Goal: Obtain resource: Obtain resource

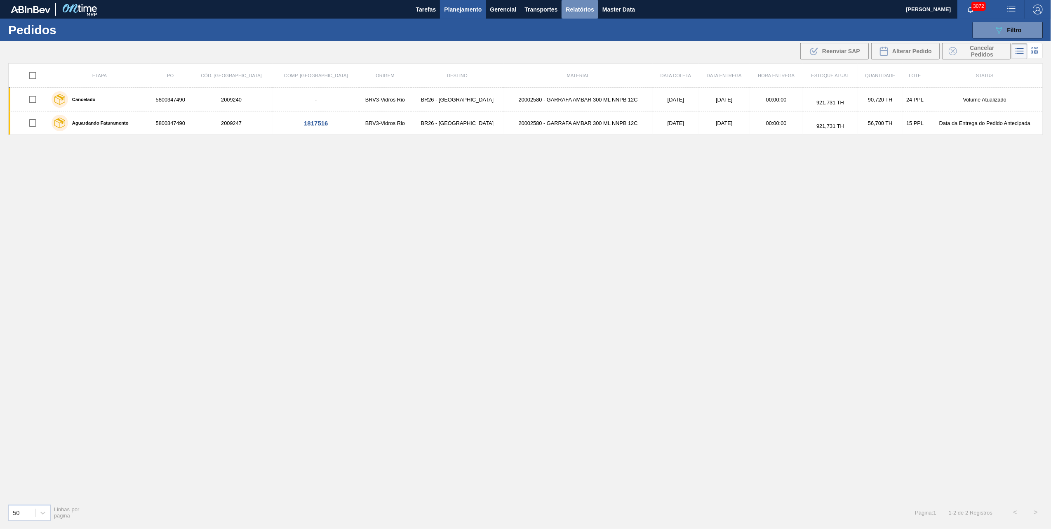
click at [588, 12] on span "Relatórios" at bounding box center [580, 10] width 28 height 10
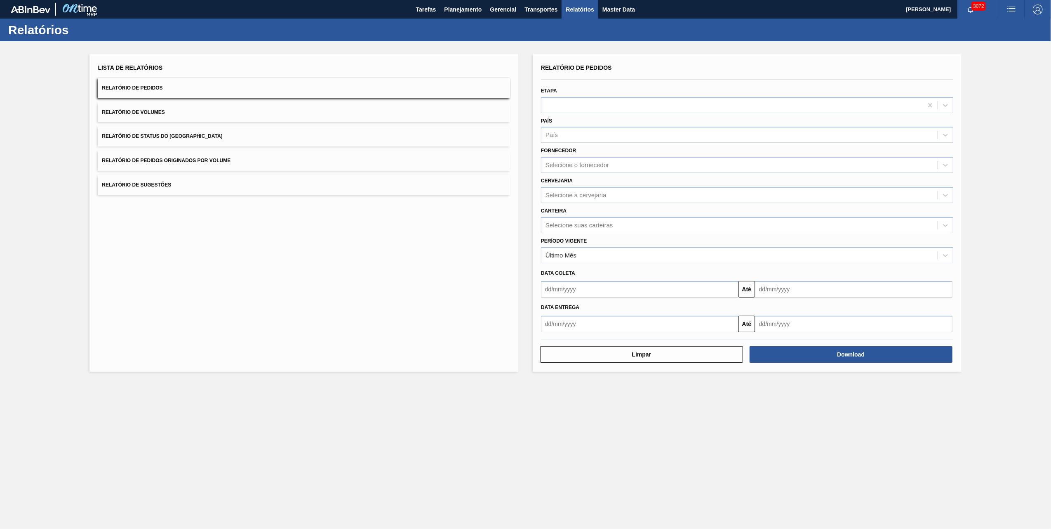
click at [214, 154] on button "Relatório de Pedidos Originados por Volume" at bounding box center [304, 161] width 412 height 20
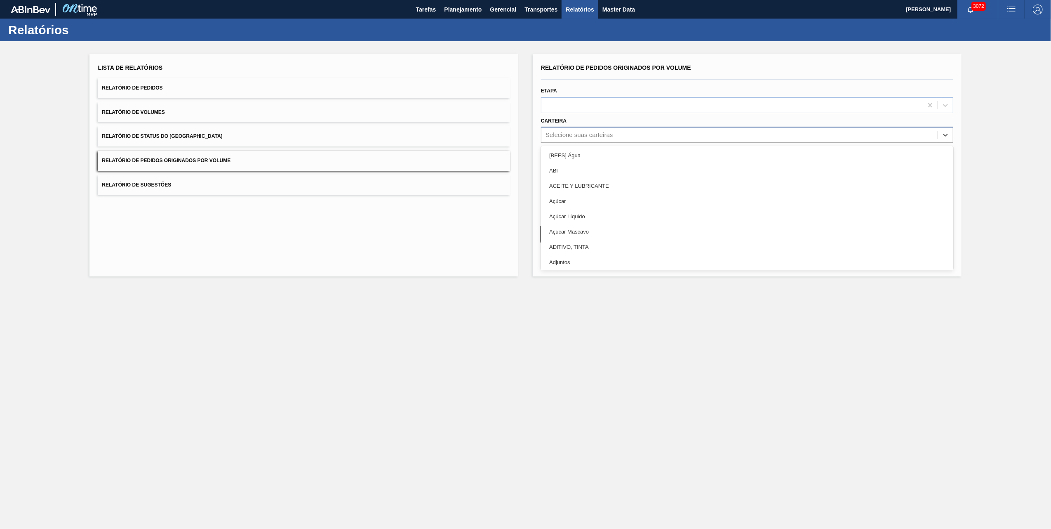
click at [568, 139] on div "Selecione suas carteiras" at bounding box center [740, 135] width 396 height 12
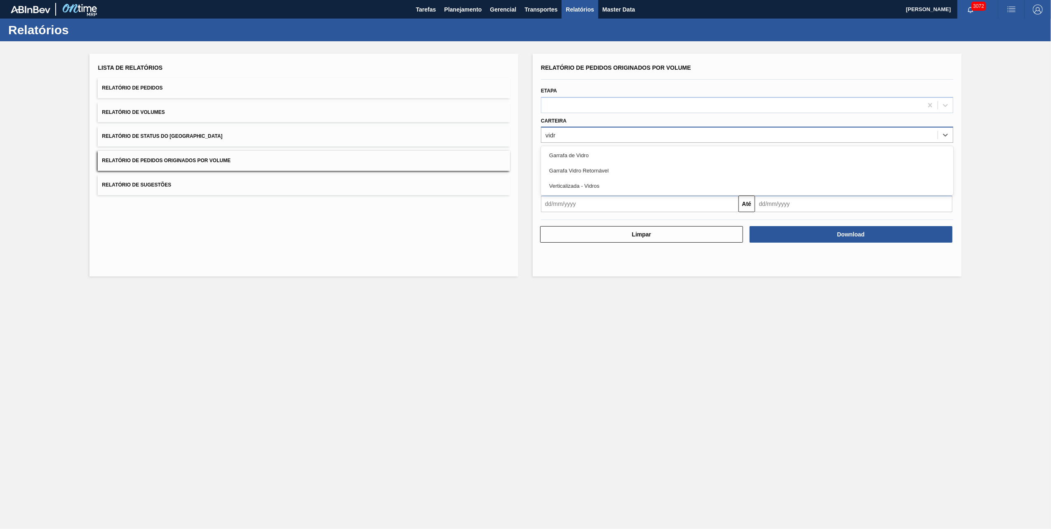
type input "vidro"
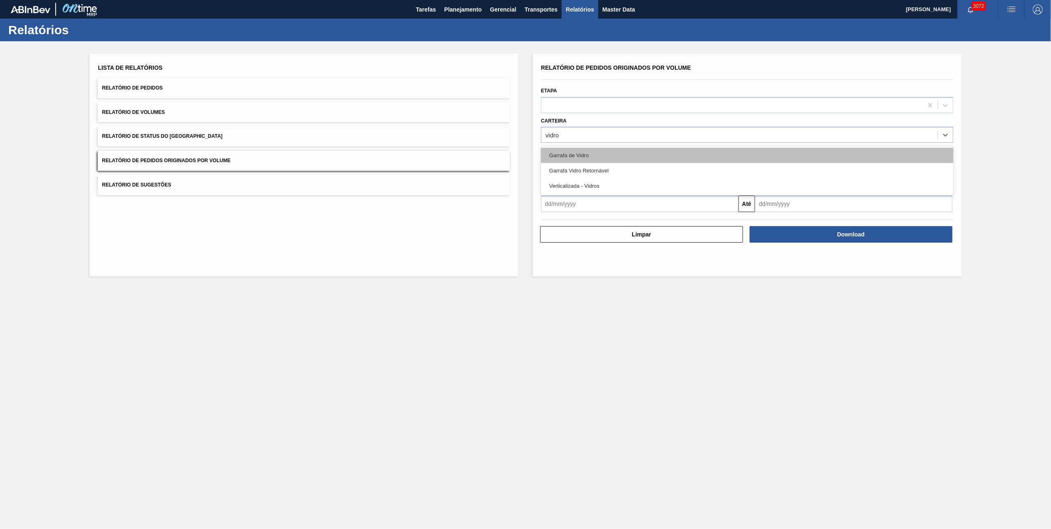
click at [545, 149] on div "Garrafa de Vidro" at bounding box center [747, 155] width 412 height 15
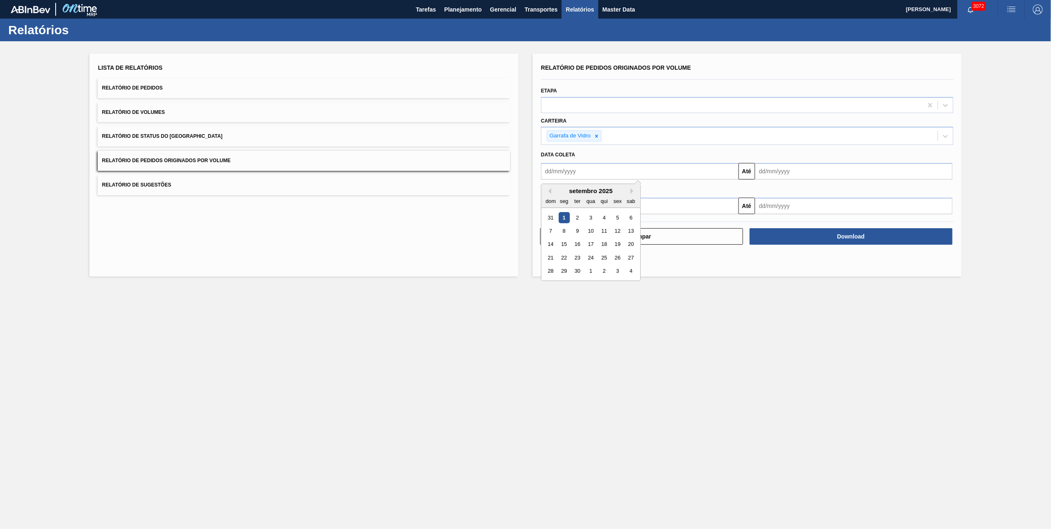
click at [573, 169] on input "text" at bounding box center [640, 171] width 198 height 16
click at [552, 187] on div "setembro 2025 dom seg ter qua qui sex sab" at bounding box center [591, 196] width 99 height 24
click at [550, 190] on button "Previous Month" at bounding box center [549, 191] width 6 height 6
click at [615, 217] on div "1" at bounding box center [617, 217] width 11 height 11
type input "[DATE]"
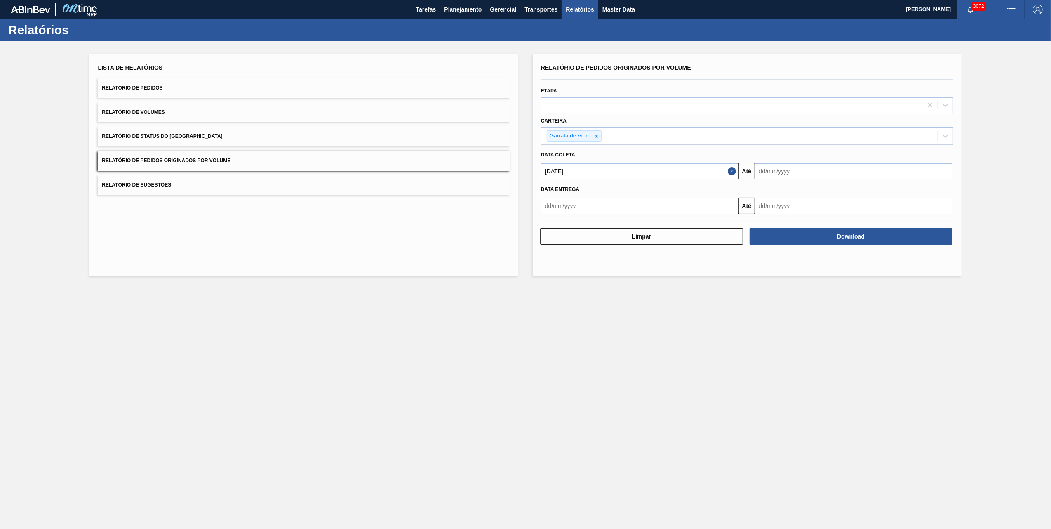
click at [802, 175] on input "text" at bounding box center [854, 171] width 198 height 16
click at [791, 218] on div "2" at bounding box center [791, 217] width 11 height 11
type input "[DATE]"
click at [804, 235] on button "Download" at bounding box center [851, 236] width 203 height 16
click at [418, 415] on main "Tarefas Planejamento Gerencial Transportes Relatórios Master Data [PERSON_NAME]…" at bounding box center [525, 264] width 1051 height 529
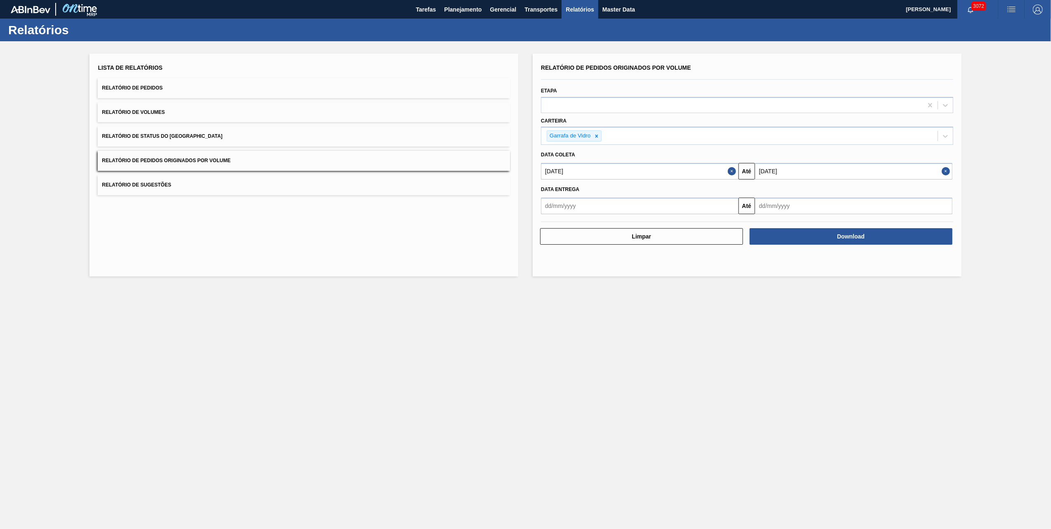
click at [685, 169] on input "[DATE]" at bounding box center [640, 171] width 198 height 16
click at [633, 189] on button "Next Month" at bounding box center [634, 191] width 6 height 6
click at [568, 222] on div "1" at bounding box center [564, 217] width 11 height 11
type input "[DATE]"
click at [804, 167] on input "[DATE]" at bounding box center [854, 171] width 198 height 16
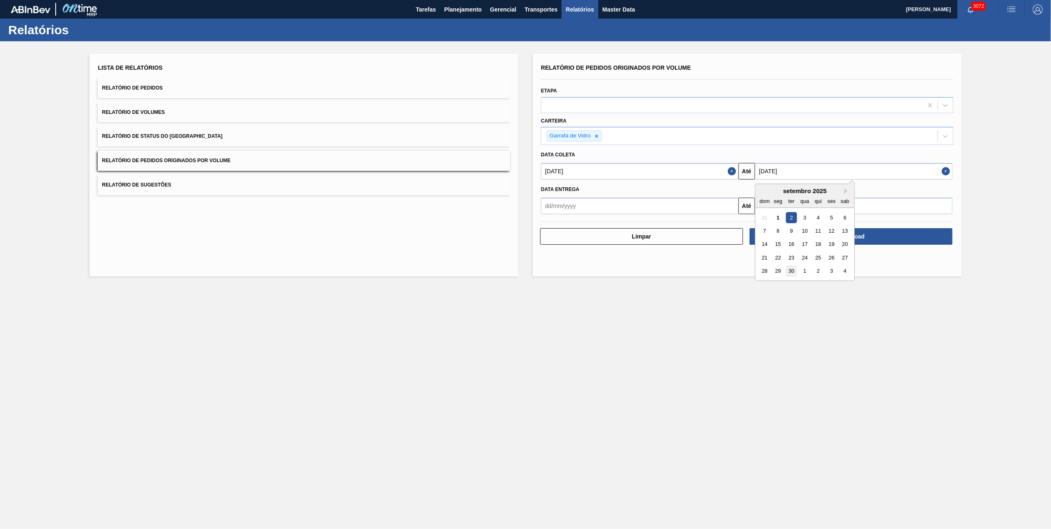
click at [789, 270] on div "30" at bounding box center [791, 271] width 11 height 11
type input "[DATE]"
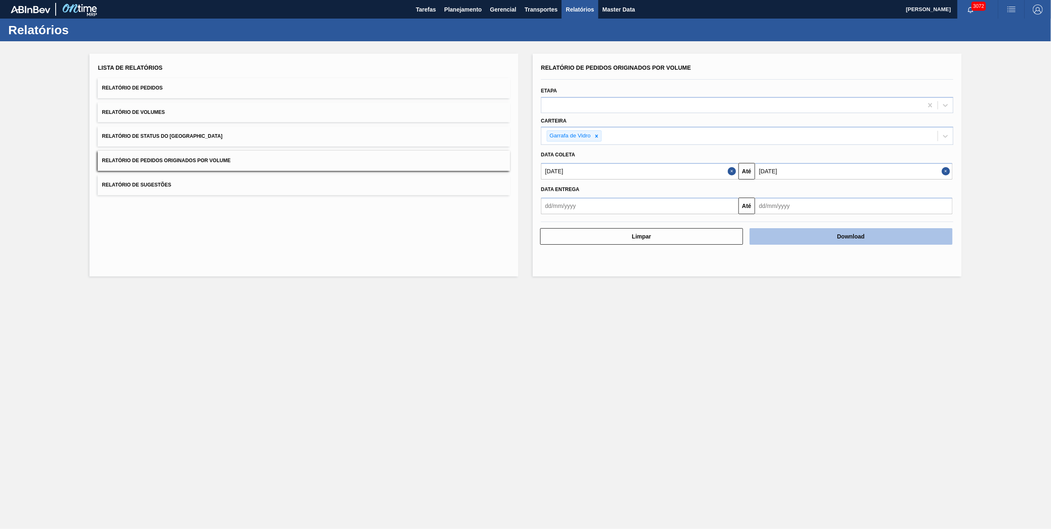
click at [802, 236] on button "Download" at bounding box center [851, 236] width 203 height 16
click at [572, 398] on main "Tarefas Planejamento Gerencial Transportes Relatórios Master Data [PERSON_NAME]…" at bounding box center [525, 264] width 1051 height 529
